Goal: Information Seeking & Learning: Find specific page/section

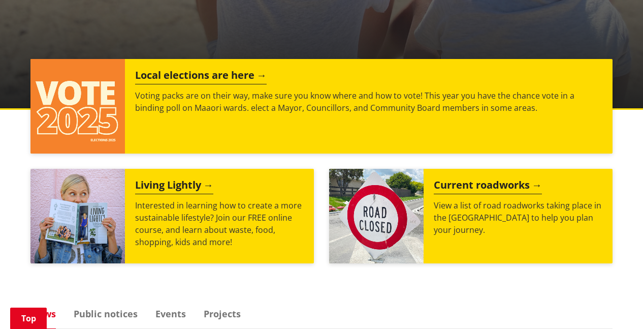
scroll to position [366, 0]
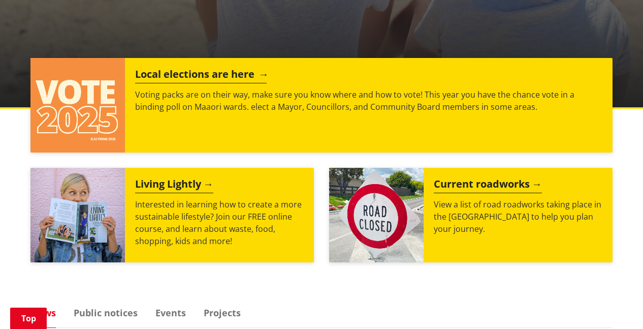
click at [170, 73] on h2 "Local elections are here" at bounding box center [201, 75] width 132 height 15
click at [228, 75] on h2 "Local elections are here" at bounding box center [201, 75] width 132 height 15
click at [165, 68] on h2 "Local elections are here" at bounding box center [201, 75] width 132 height 15
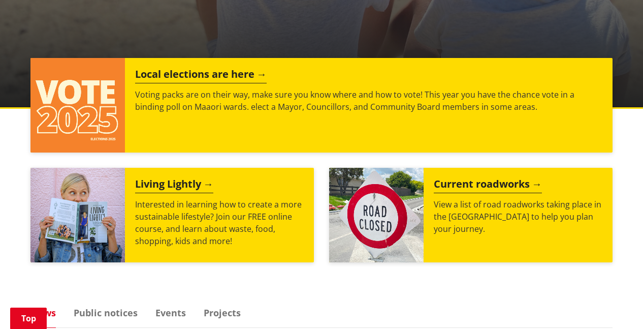
drag, startPoint x: 133, startPoint y: 21, endPoint x: 152, endPoint y: 23, distance: 18.9
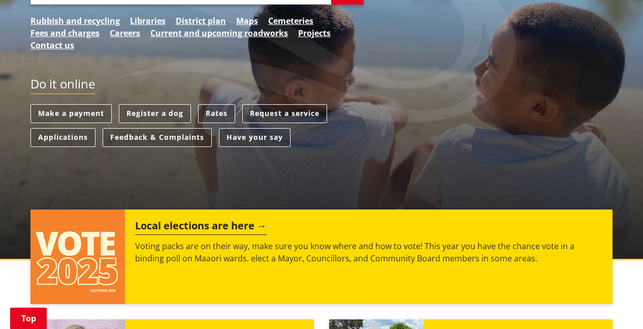
scroll to position [81, 0]
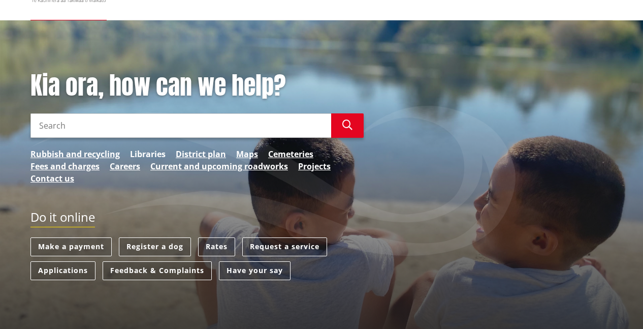
click at [144, 152] on link "Libraries" at bounding box center [148, 154] width 36 height 12
click at [89, 121] on input "Search" at bounding box center [180, 125] width 301 height 24
click at [40, 178] on link "Contact us" at bounding box center [52, 178] width 44 height 12
click at [132, 186] on div "Kia ora, how can we help? Search Search Rubbish and recycling Libraries Distric…" at bounding box center [197, 132] width 348 height 123
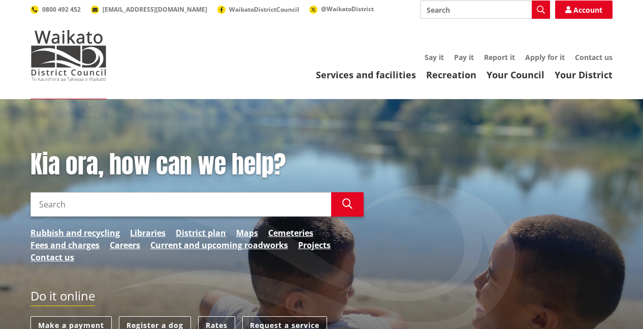
scroll to position [0, 0]
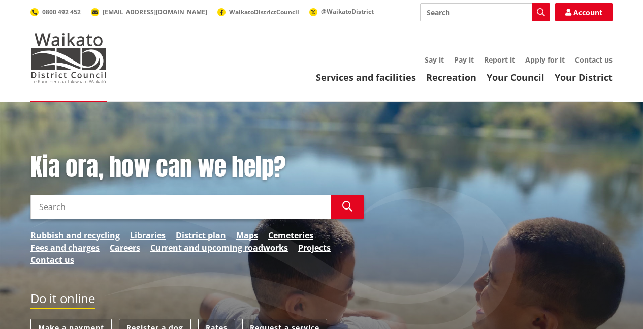
click at [80, 211] on input "Search" at bounding box center [180, 206] width 301 height 24
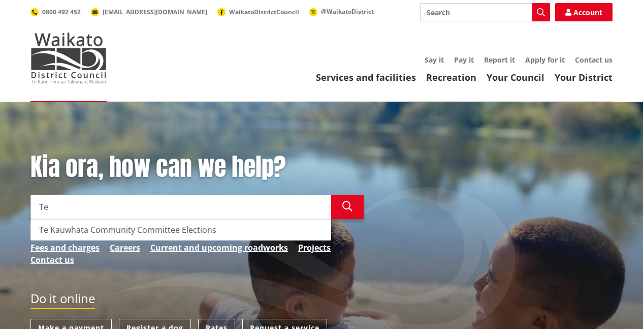
type input "T"
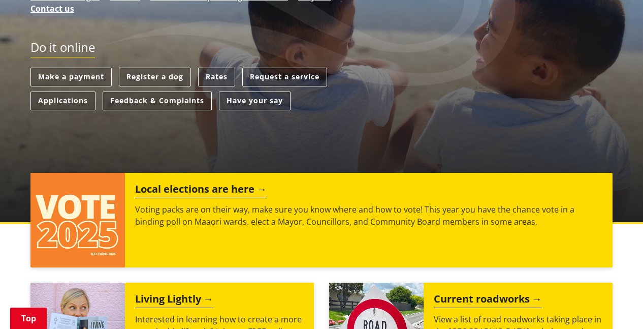
scroll to position [284, 0]
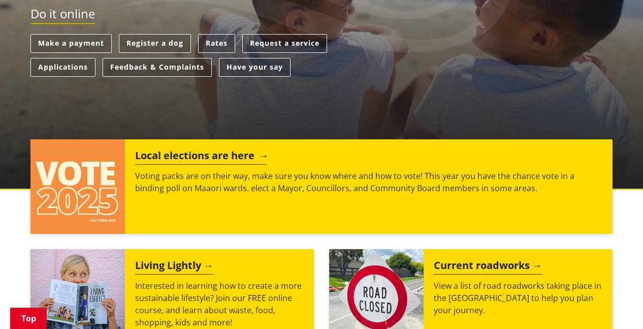
click at [203, 156] on h2 "Local elections are here" at bounding box center [201, 156] width 132 height 15
click at [235, 154] on h2 "Local elections are here" at bounding box center [201, 156] width 132 height 15
click at [161, 159] on h2 "Local elections are here" at bounding box center [201, 156] width 132 height 15
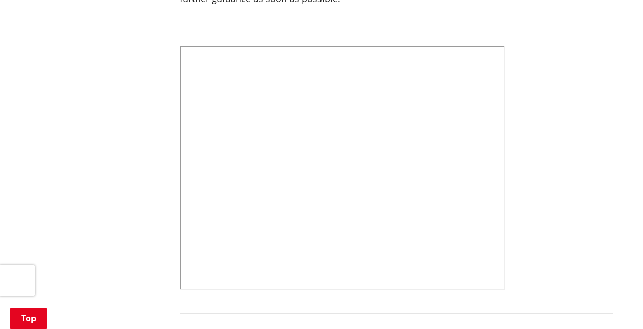
scroll to position [487, 0]
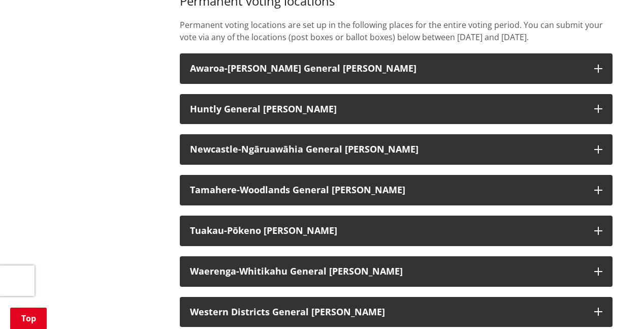
scroll to position [836, 0]
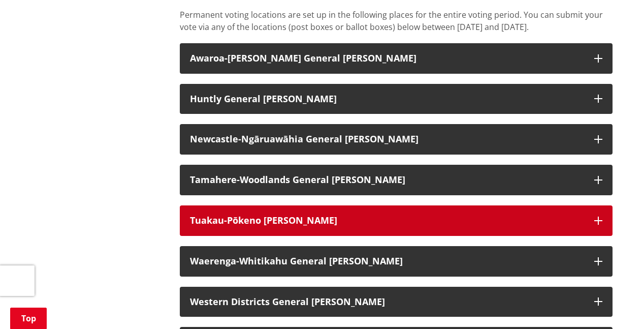
click at [544, 221] on button "Tuakau-Pōkeno Ward" at bounding box center [396, 220] width 433 height 30
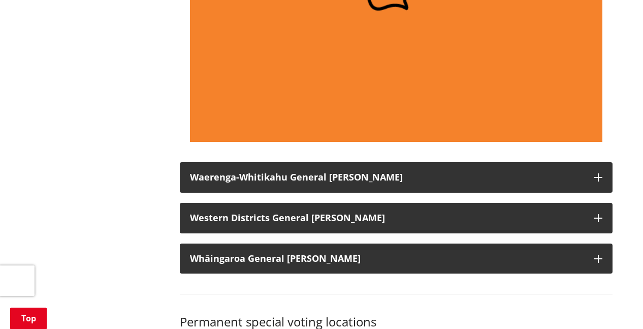
scroll to position [1791, 0]
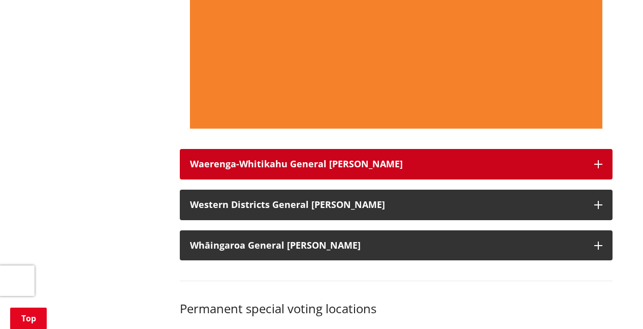
click at [598, 168] on icon "button" at bounding box center [598, 164] width 8 height 8
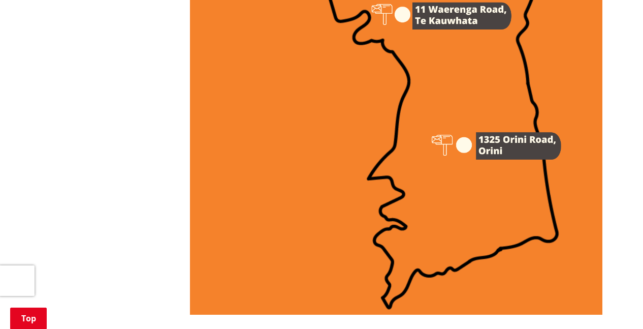
scroll to position [2461, 0]
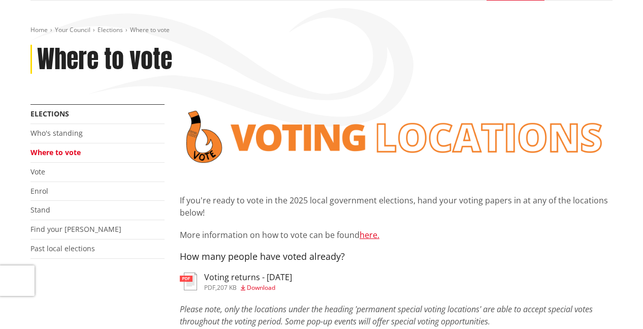
scroll to position [102, 0]
click at [45, 172] on link "Vote" at bounding box center [37, 171] width 15 height 10
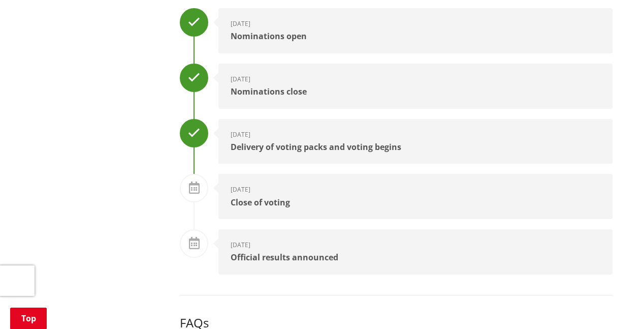
scroll to position [1360, 0]
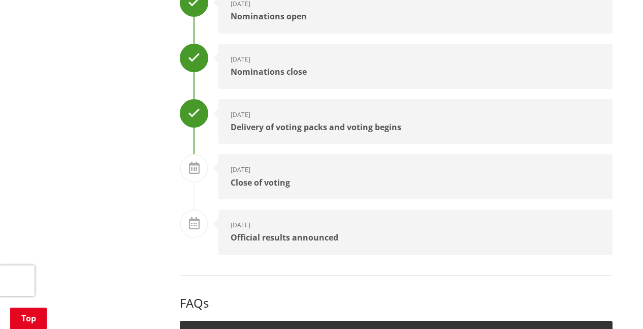
drag, startPoint x: 265, startPoint y: 185, endPoint x: 267, endPoint y: 177, distance: 8.4
click at [267, 178] on div "Close of voting" at bounding box center [416, 182] width 370 height 9
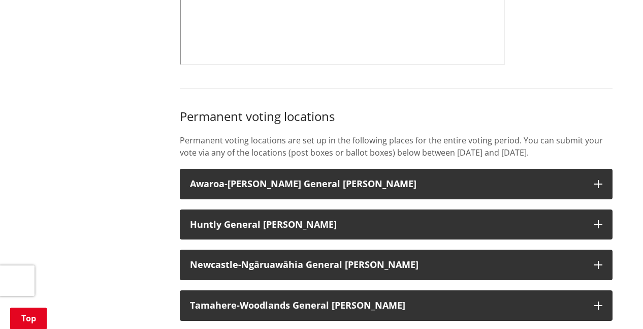
scroll to position [731, 0]
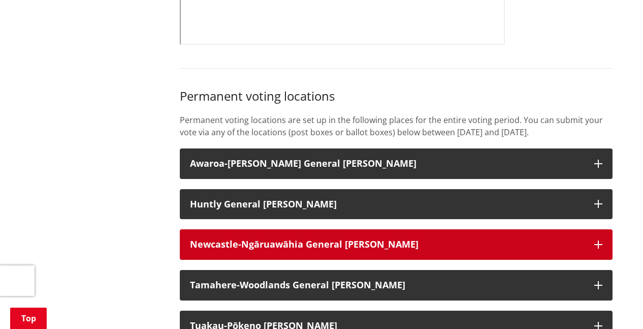
click at [254, 250] on strong "Newcastle-Ngāruawāhia General [PERSON_NAME]" at bounding box center [304, 244] width 228 height 12
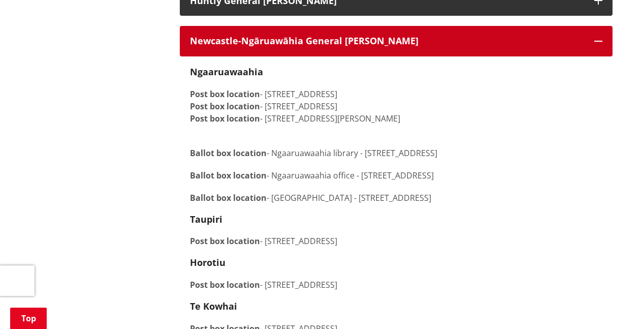
scroll to position [914, 0]
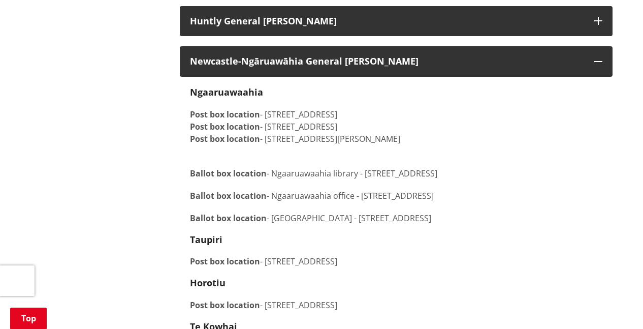
click at [284, 178] on p "Ballot box location - [GEOGRAPHIC_DATA] - [STREET_ADDRESS]" at bounding box center [396, 167] width 412 height 24
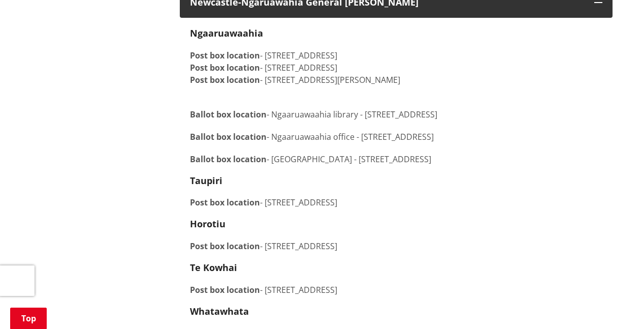
scroll to position [975, 0]
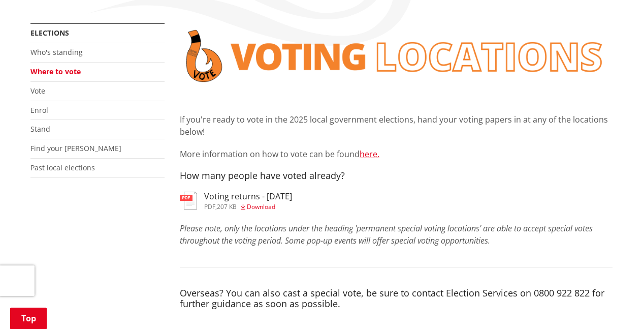
scroll to position [183, 0]
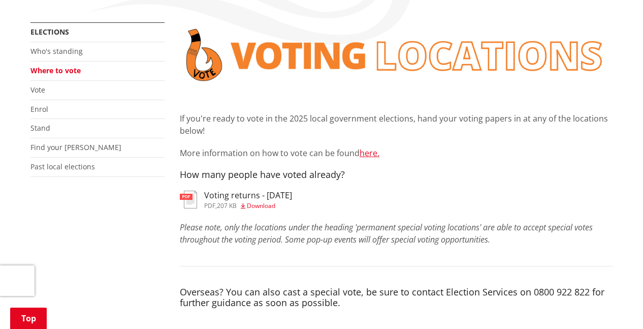
click at [55, 71] on link "Where to vote" at bounding box center [55, 71] width 50 height 10
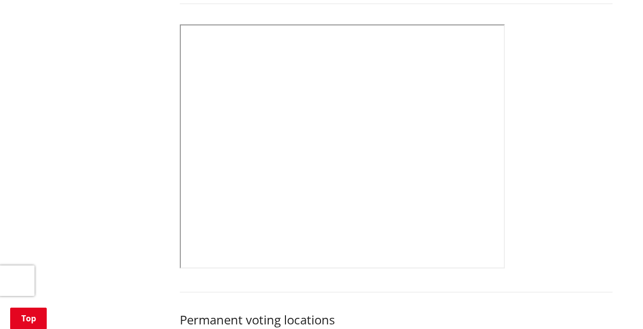
scroll to position [487, 0]
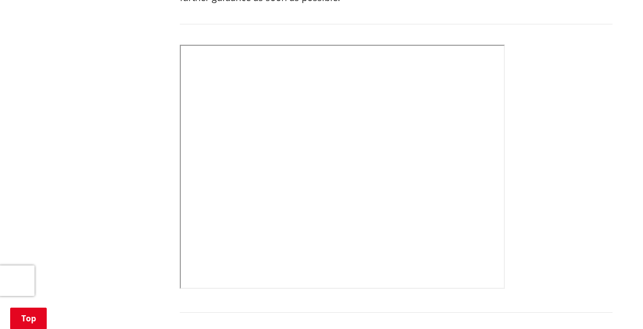
drag, startPoint x: 261, startPoint y: 19, endPoint x: 140, endPoint y: 24, distance: 121.0
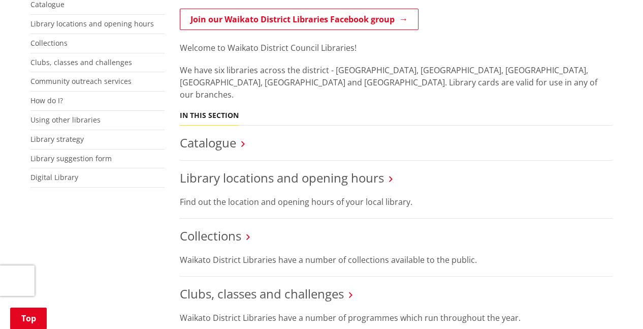
scroll to position [244, 0]
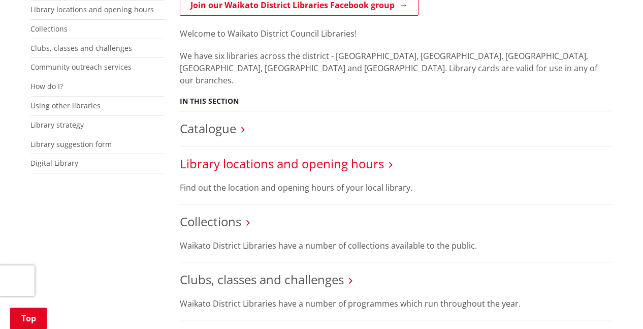
click at [283, 155] on link "Library locations and opening hours" at bounding box center [282, 163] width 204 height 17
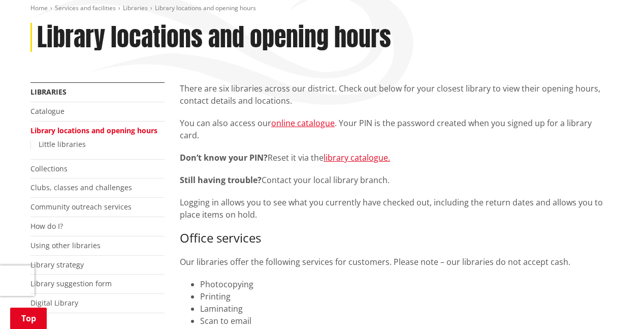
scroll to position [122, 0]
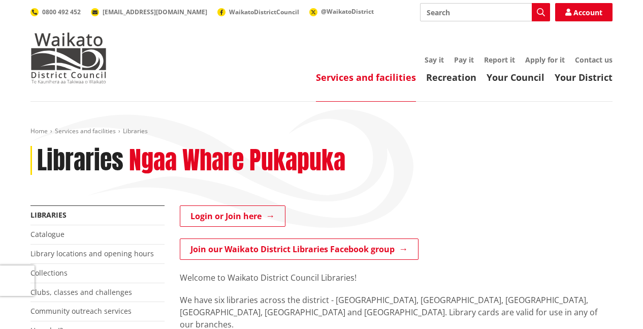
scroll to position [244, 0]
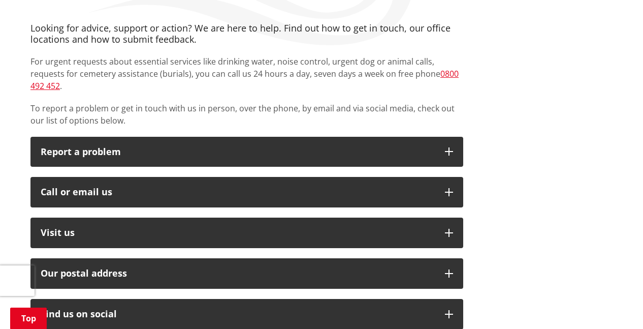
scroll to position [183, 0]
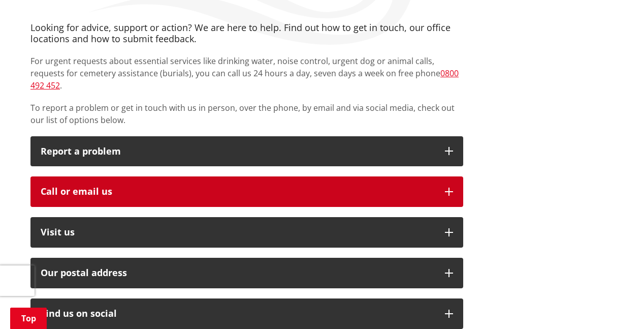
click at [444, 176] on button "Call or email us" at bounding box center [246, 191] width 433 height 30
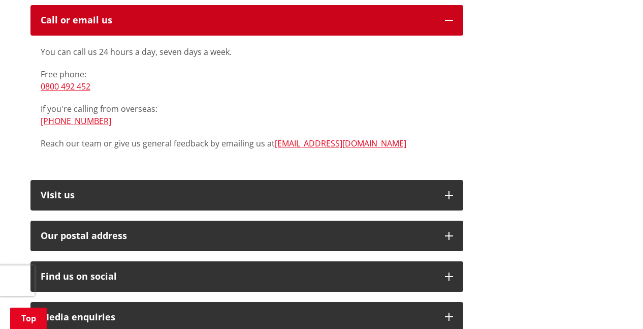
scroll to position [366, 0]
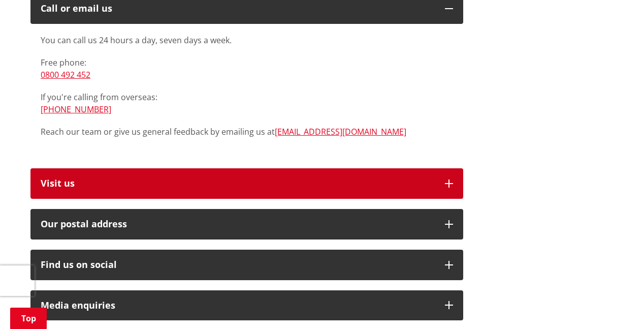
click at [446, 179] on icon "button" at bounding box center [449, 183] width 8 height 8
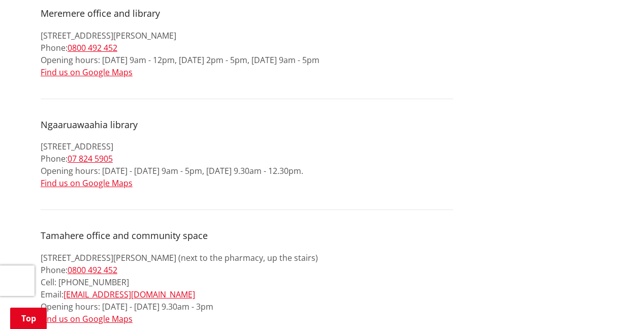
scroll to position [833, 0]
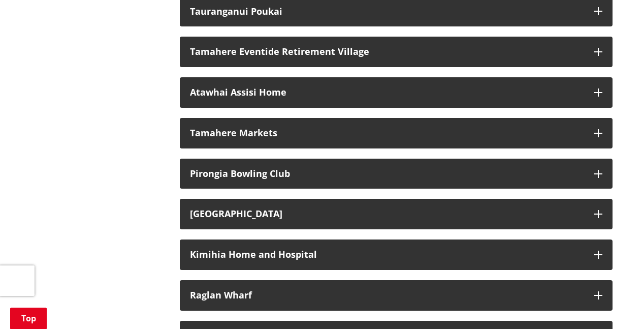
scroll to position [1686, 0]
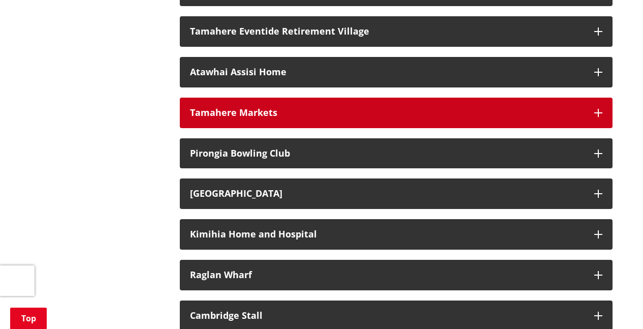
click at [253, 118] on div "Tamahere Markets" at bounding box center [387, 113] width 394 height 10
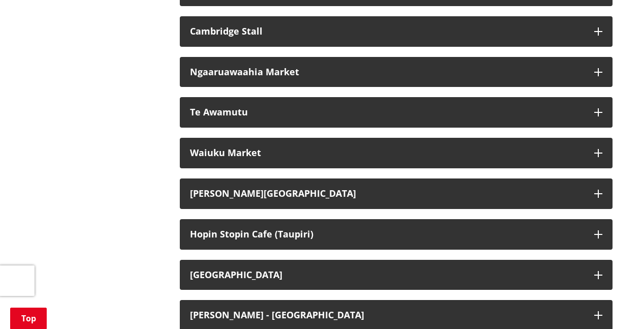
scroll to position [1970, 0]
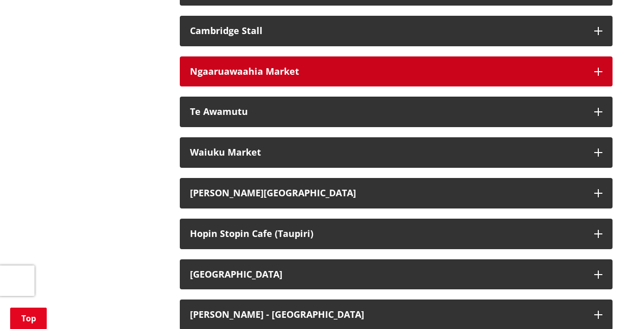
click at [246, 77] on div "Ngaaruawaahia Market" at bounding box center [387, 72] width 394 height 10
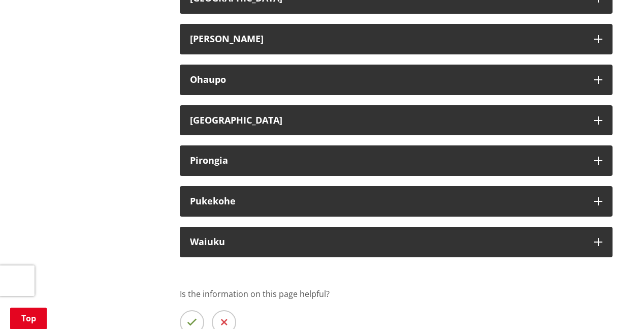
scroll to position [2823, 0]
